Goal: Navigation & Orientation: Find specific page/section

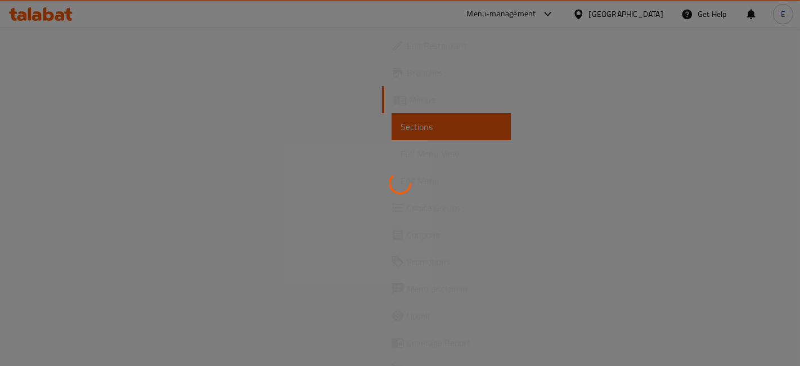
click at [675, 259] on div at bounding box center [400, 183] width 800 height 366
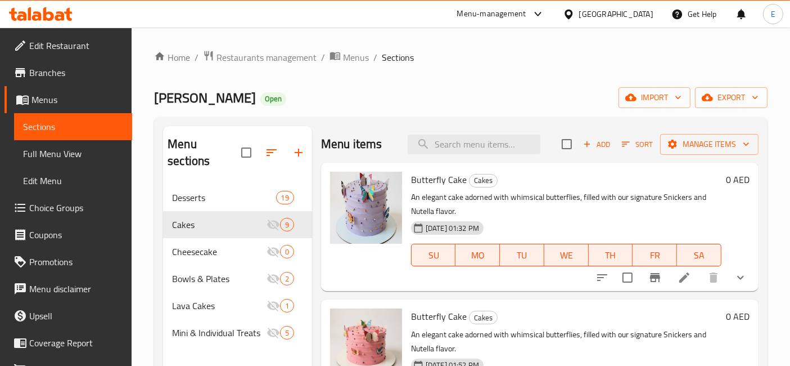
click at [483, 17] on div "Menu-management" at bounding box center [491, 13] width 69 height 13
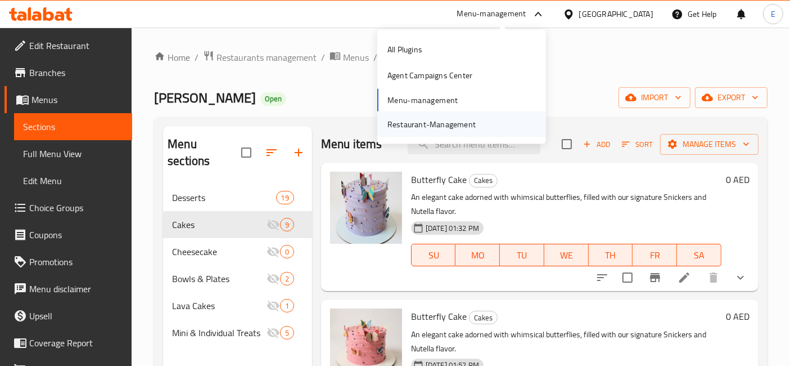
click at [417, 118] on div "Restaurant-Management" at bounding box center [432, 124] width 88 height 12
